Goal: Task Accomplishment & Management: Use online tool/utility

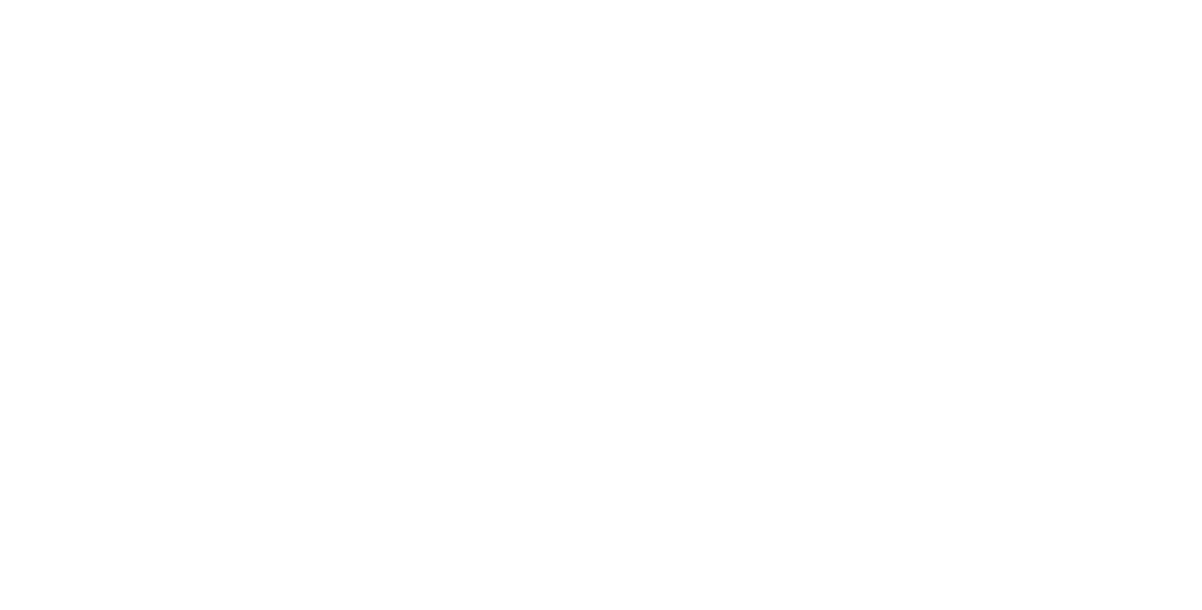
click at [16, 308] on icon at bounding box center [32, 333] width 51 height 51
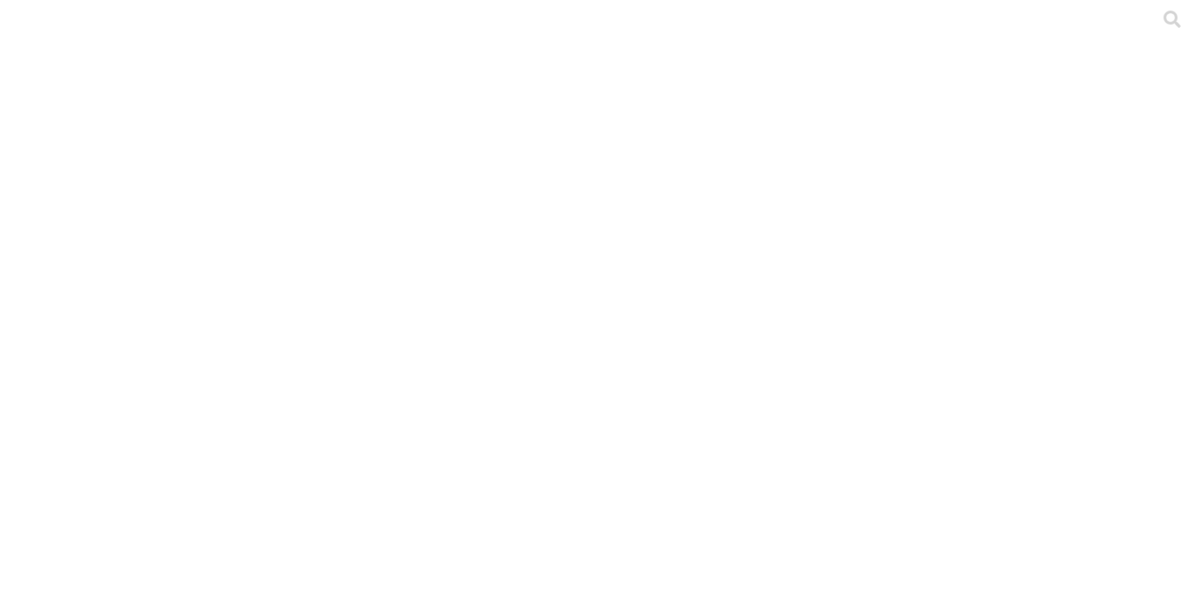
type input "ICM"
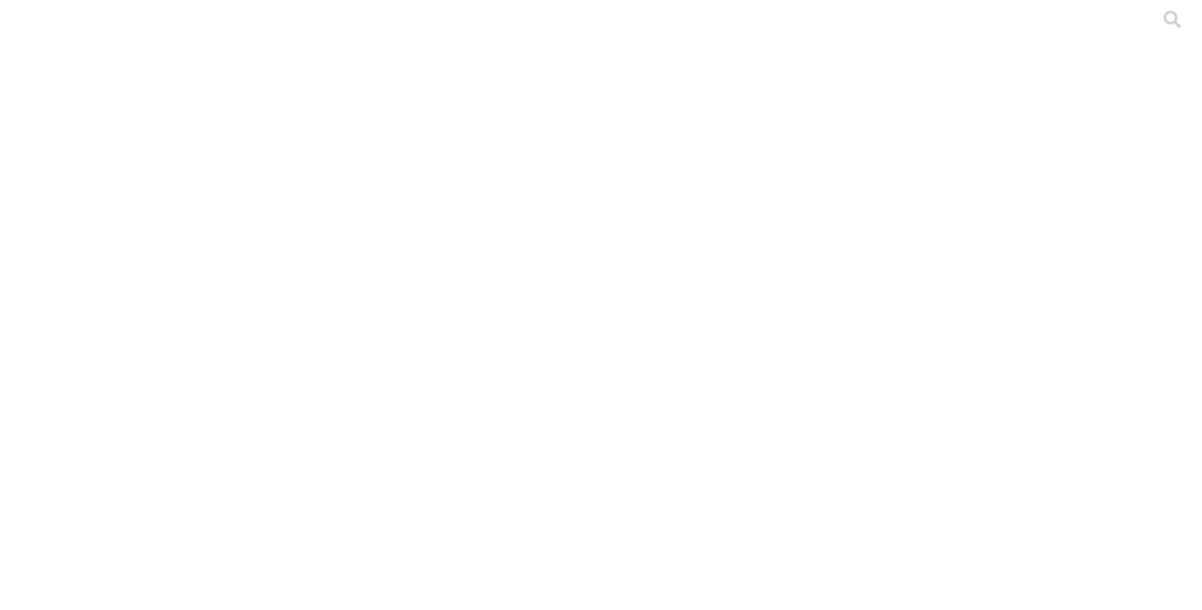
click at [47, 28] on icon at bounding box center [32, 334] width 51 height 654
click at [24, 27] on icon at bounding box center [32, 334] width 51 height 654
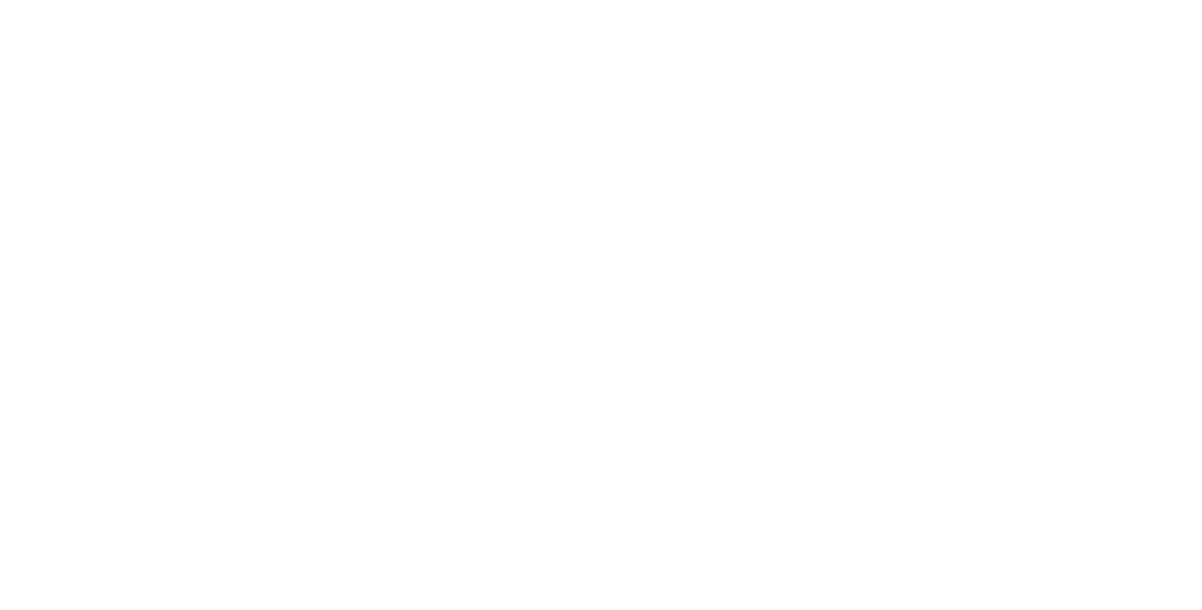
click at [38, 18] on icon at bounding box center [32, 334] width 51 height 654
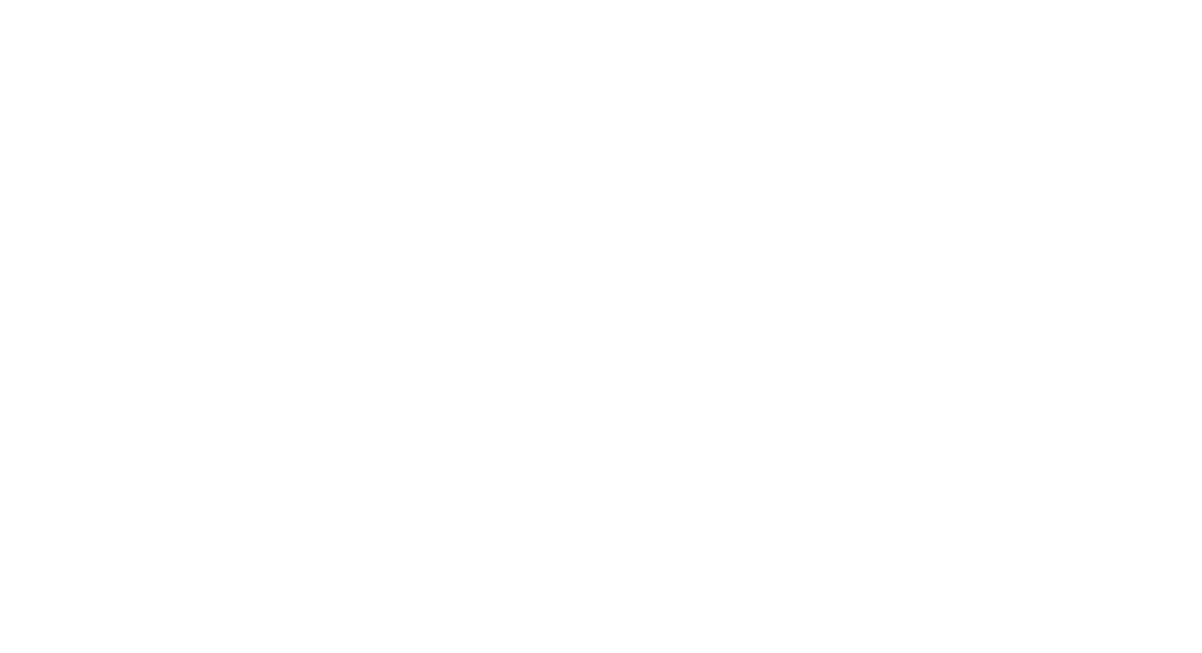
scroll to position [0, 0]
